Goal: Task Accomplishment & Management: Manage account settings

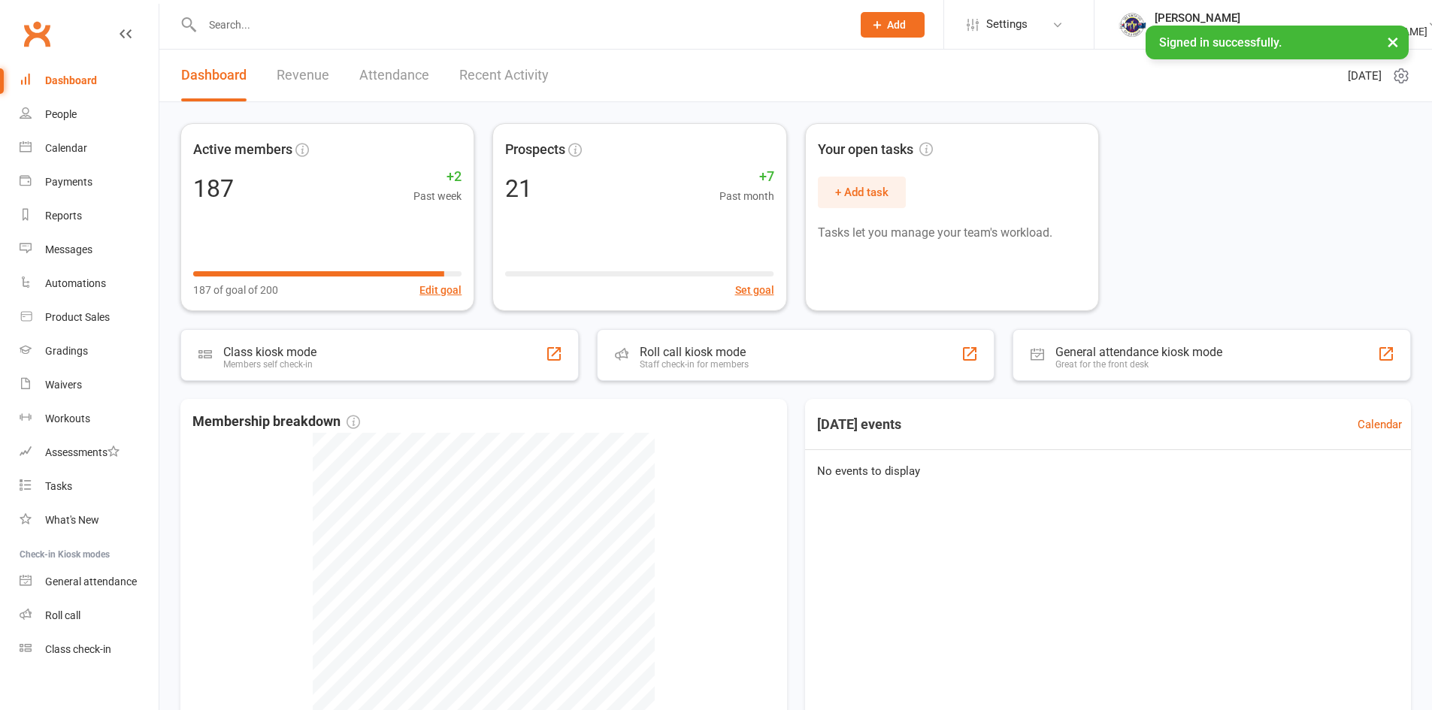
click at [263, 23] on input "text" at bounding box center [519, 24] width 643 height 21
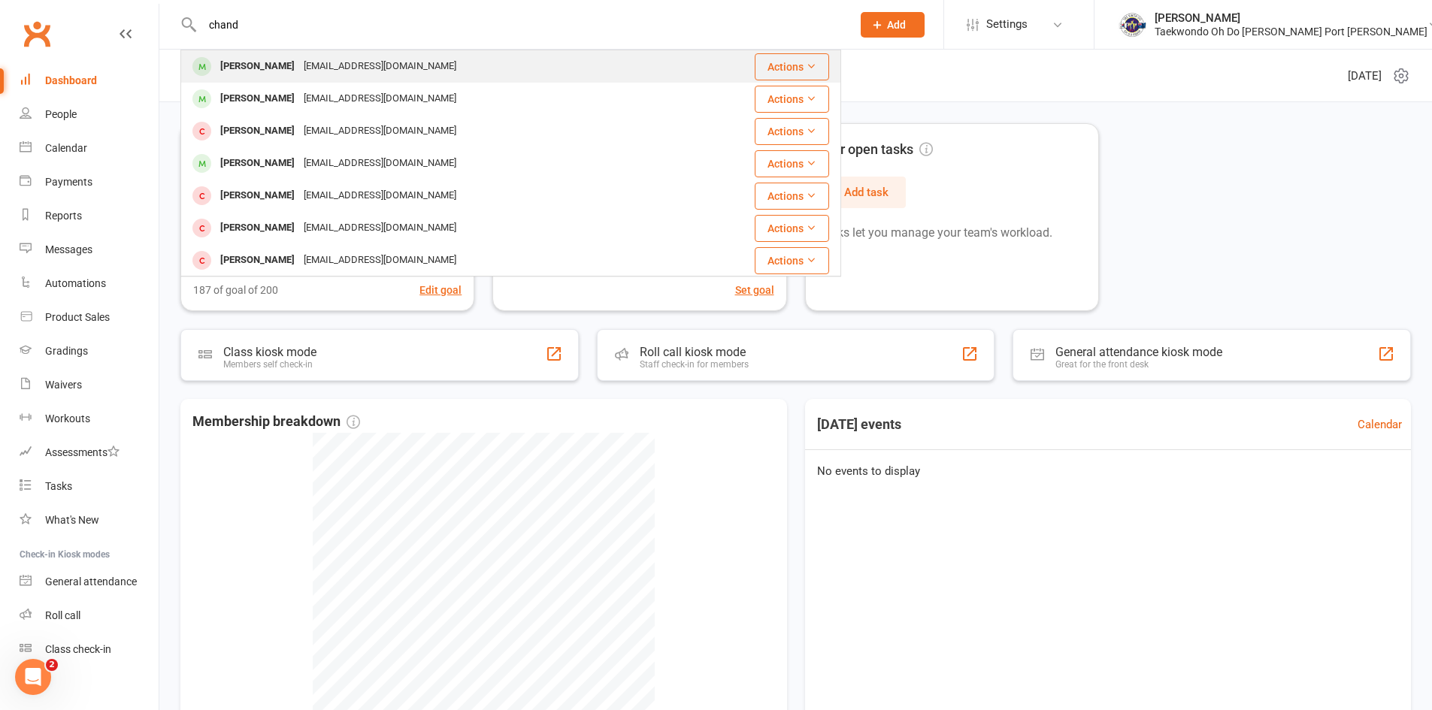
type input "chand"
click at [274, 56] on div "[PERSON_NAME]" at bounding box center [257, 67] width 83 height 22
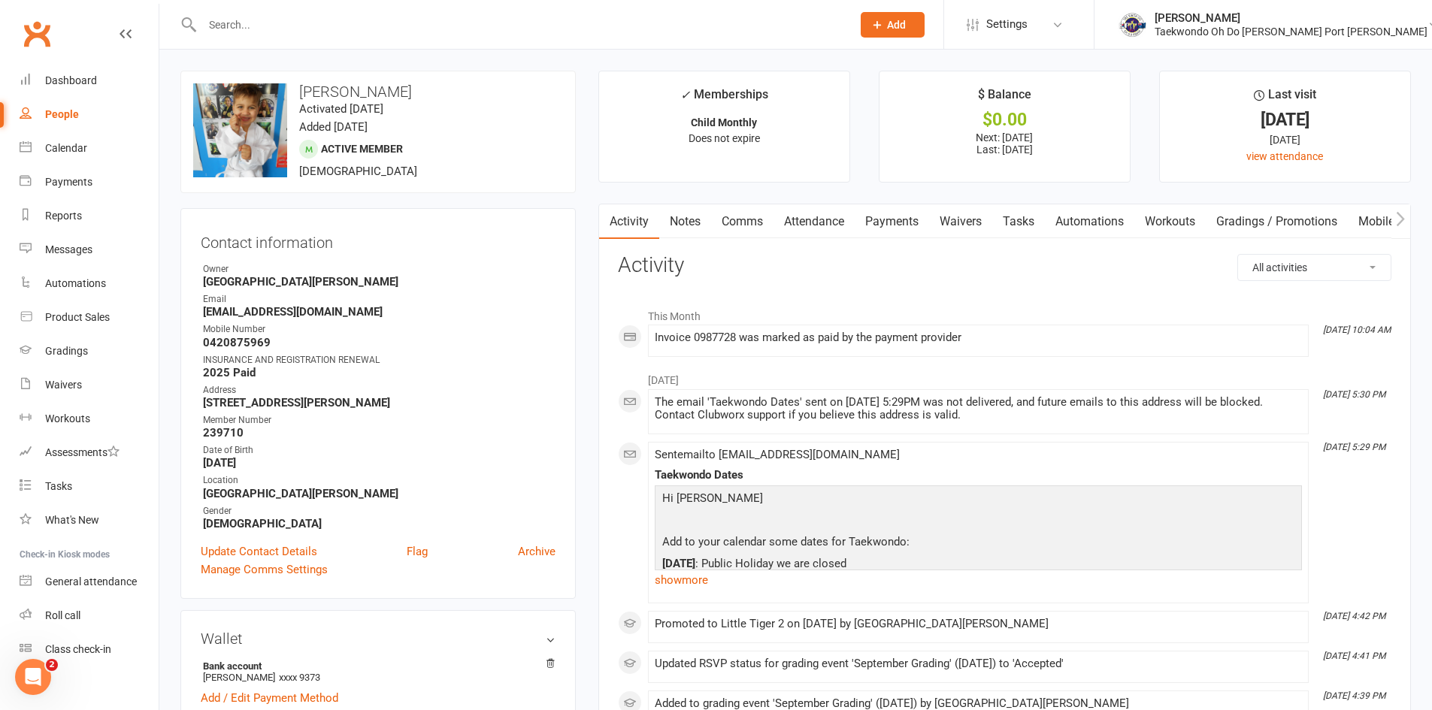
click at [899, 216] on link "Payments" at bounding box center [891, 221] width 74 height 35
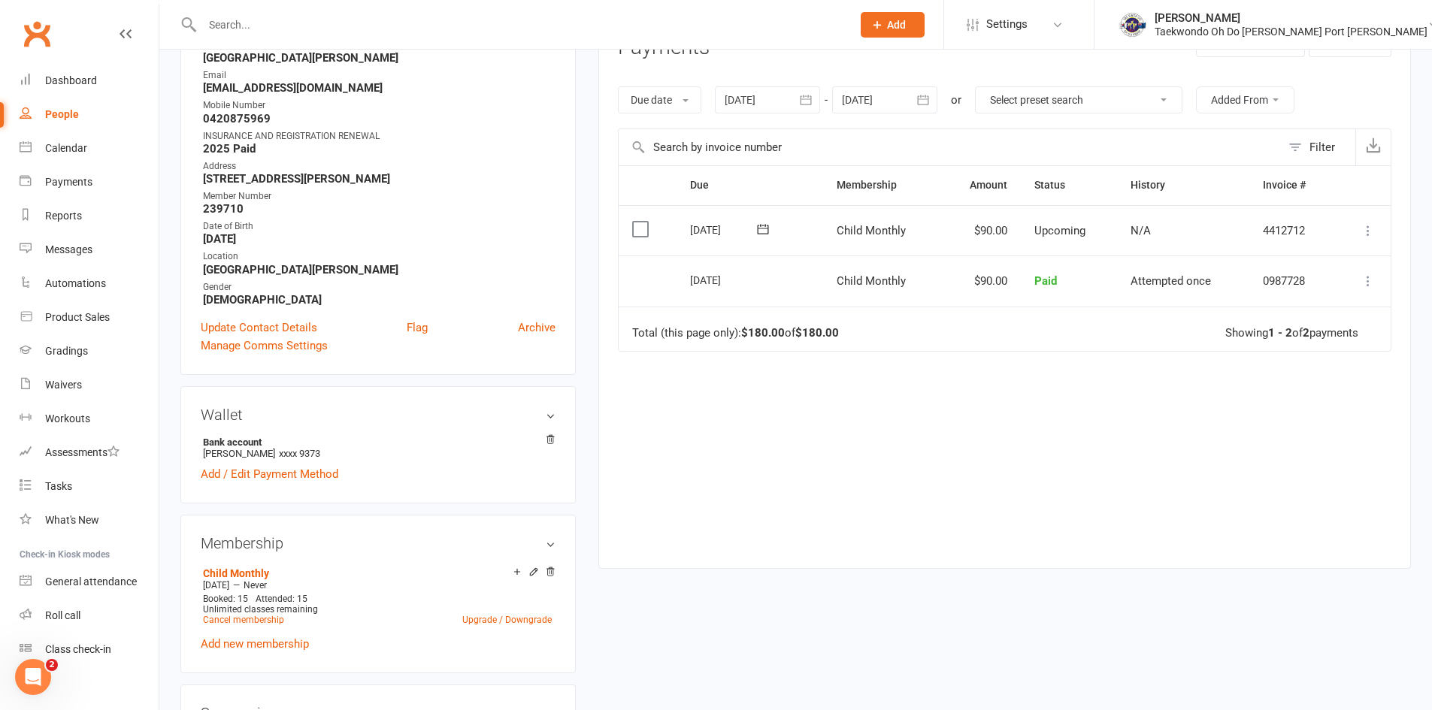
scroll to position [225, 0]
click at [256, 617] on link "Cancel membership" at bounding box center [243, 618] width 81 height 11
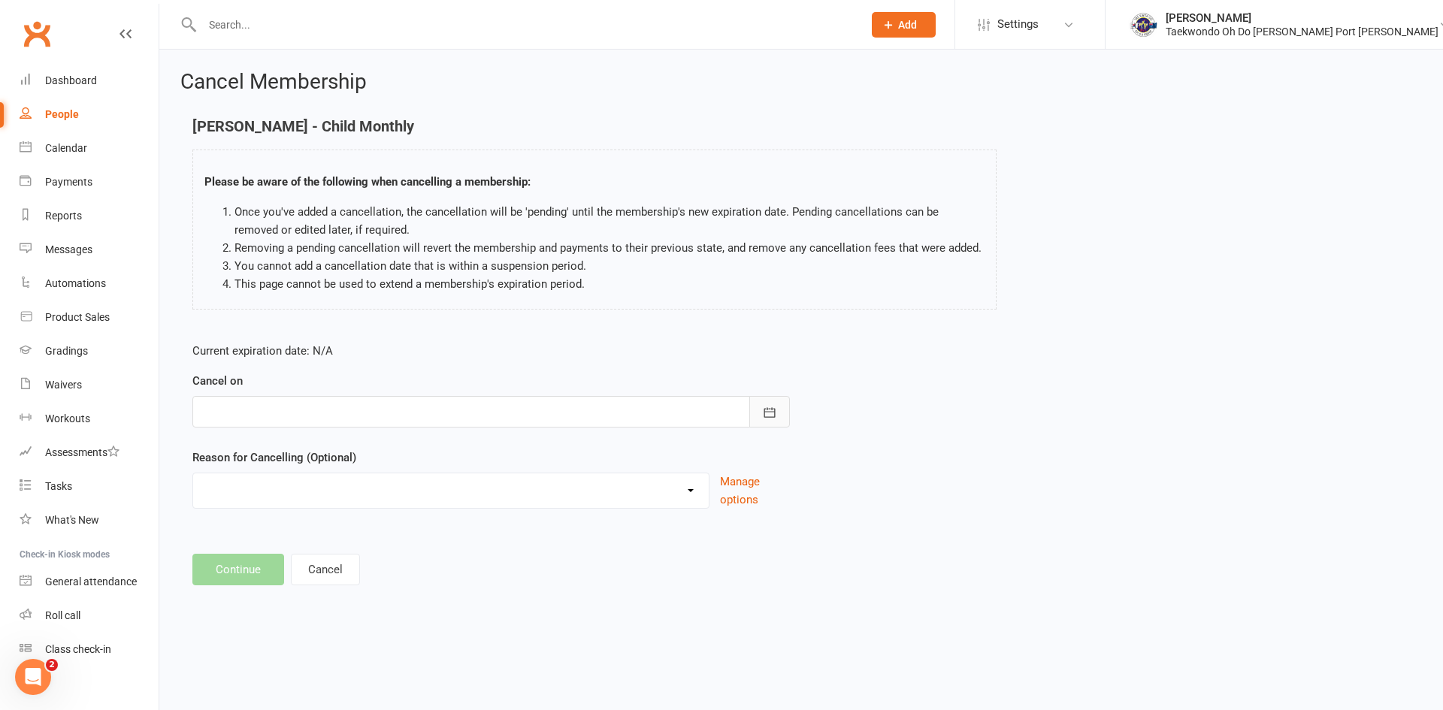
click at [764, 410] on icon "button" at bounding box center [769, 412] width 11 height 10
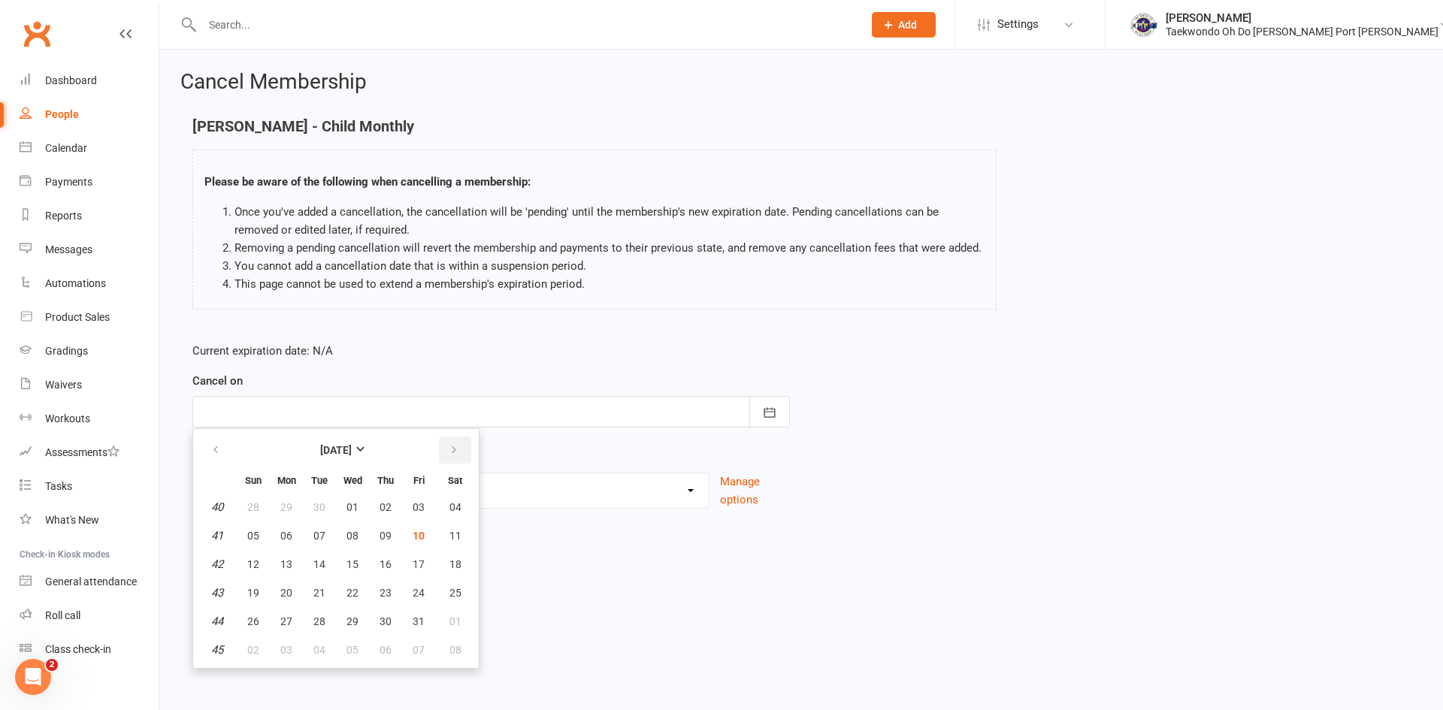
click at [446, 445] on button "button" at bounding box center [455, 450] width 32 height 27
click at [254, 502] on span "30" at bounding box center [253, 507] width 12 height 12
type input "[DATE]"
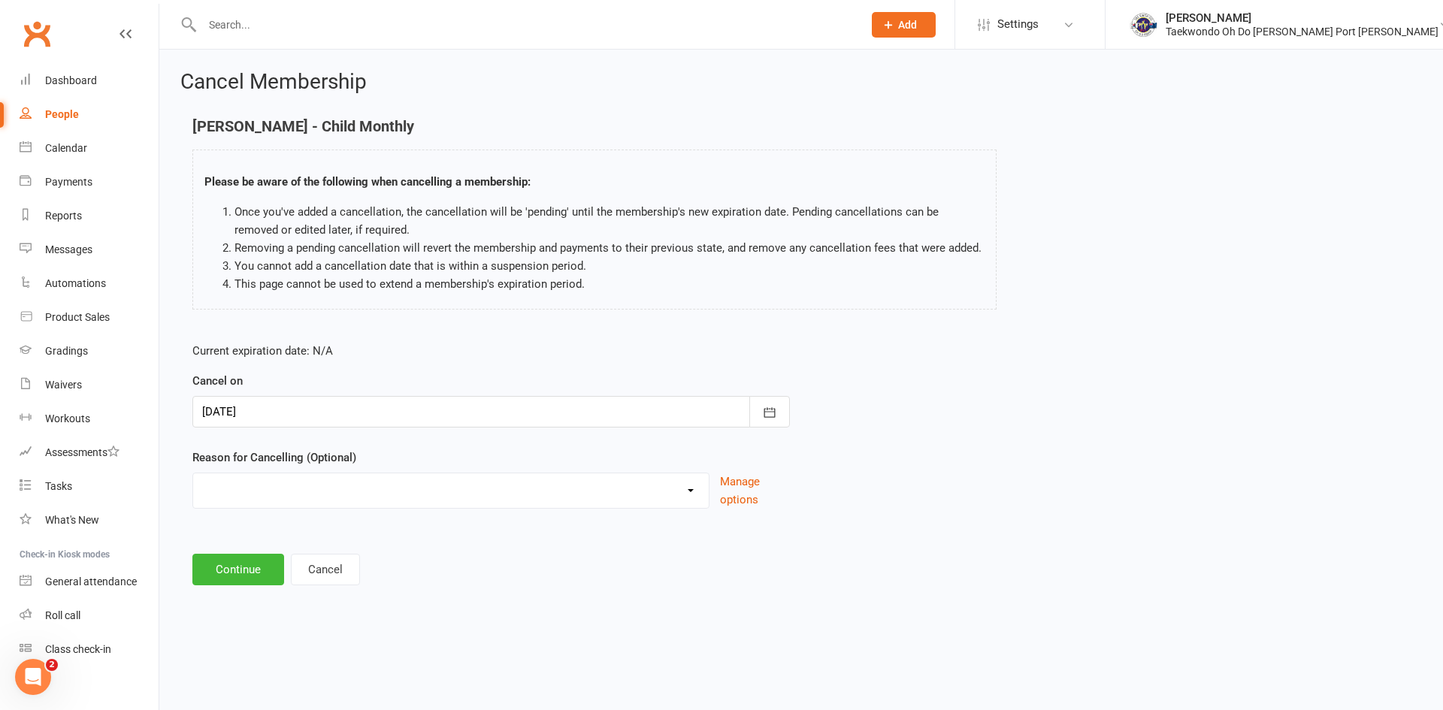
click at [673, 490] on select "Holiday Injury Other reason" at bounding box center [451, 488] width 516 height 30
select select "2"
click at [193, 473] on select "Holiday Injury Other reason" at bounding box center [451, 488] width 516 height 30
click at [273, 564] on input at bounding box center [490, 570] width 597 height 32
type input "Moving"
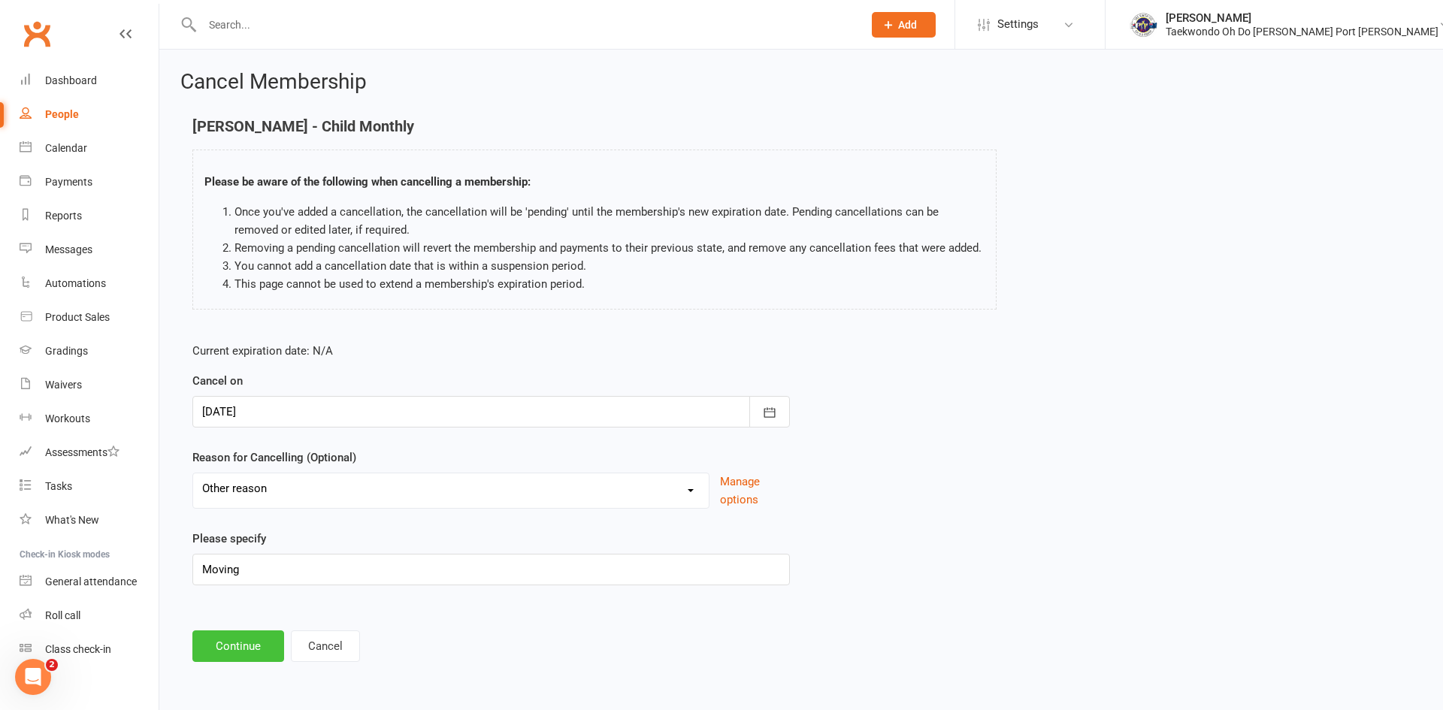
click at [257, 644] on button "Continue" at bounding box center [238, 647] width 92 height 32
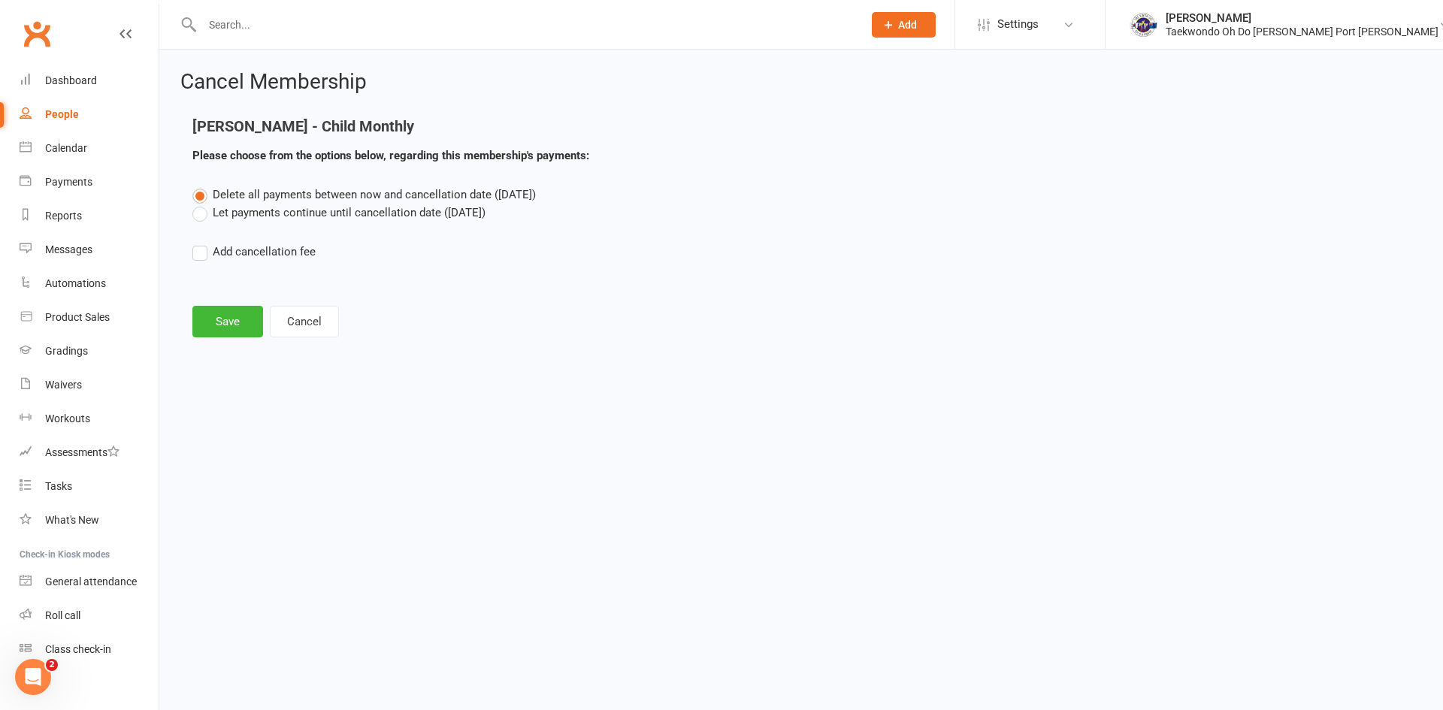
click at [199, 216] on label "Let payments continue until cancellation date ([DATE])" at bounding box center [338, 213] width 293 height 18
click at [199, 204] on input "Let payments continue until cancellation date ([DATE])" at bounding box center [197, 204] width 10 height 0
click at [235, 313] on button "Save" at bounding box center [227, 322] width 71 height 32
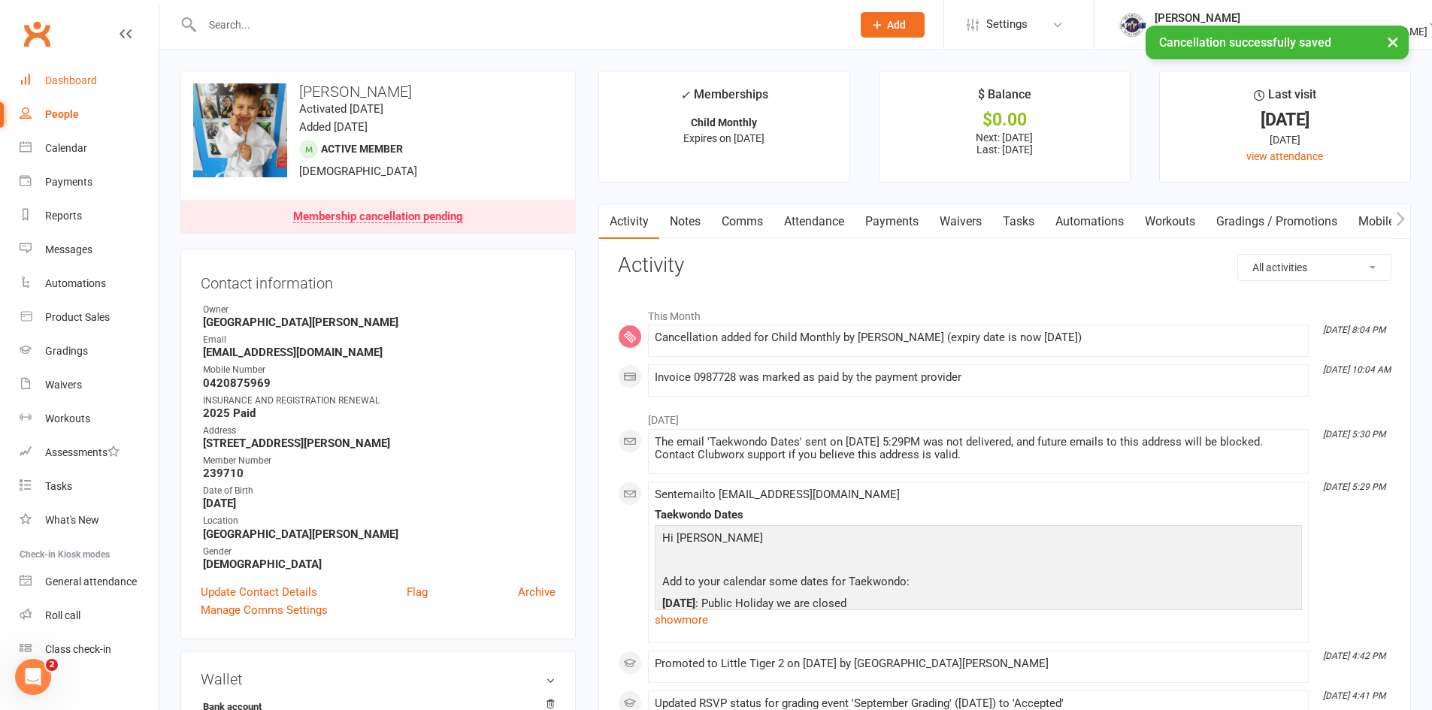
click at [83, 74] on link "Dashboard" at bounding box center [89, 81] width 139 height 34
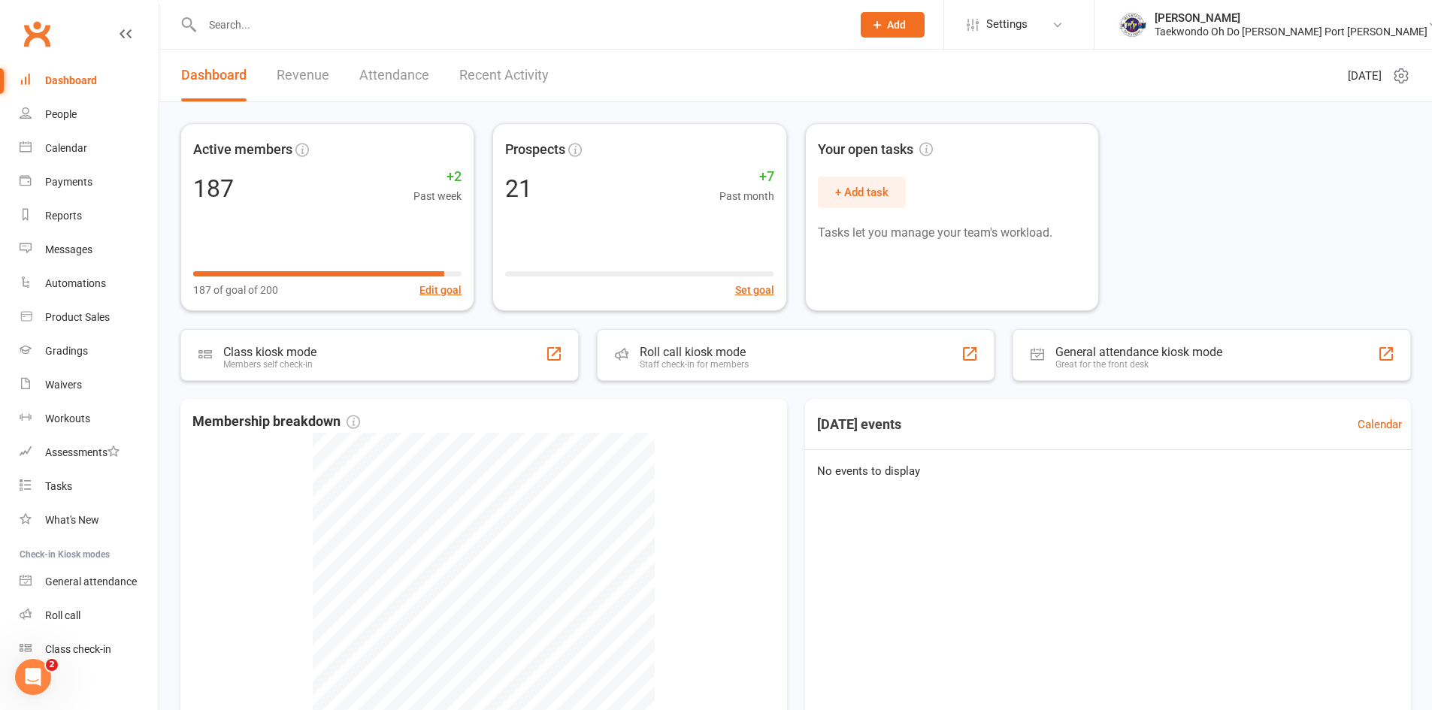
click at [64, 75] on div "Dashboard" at bounding box center [71, 80] width 52 height 12
